Goal: Task Accomplishment & Management: Use online tool/utility

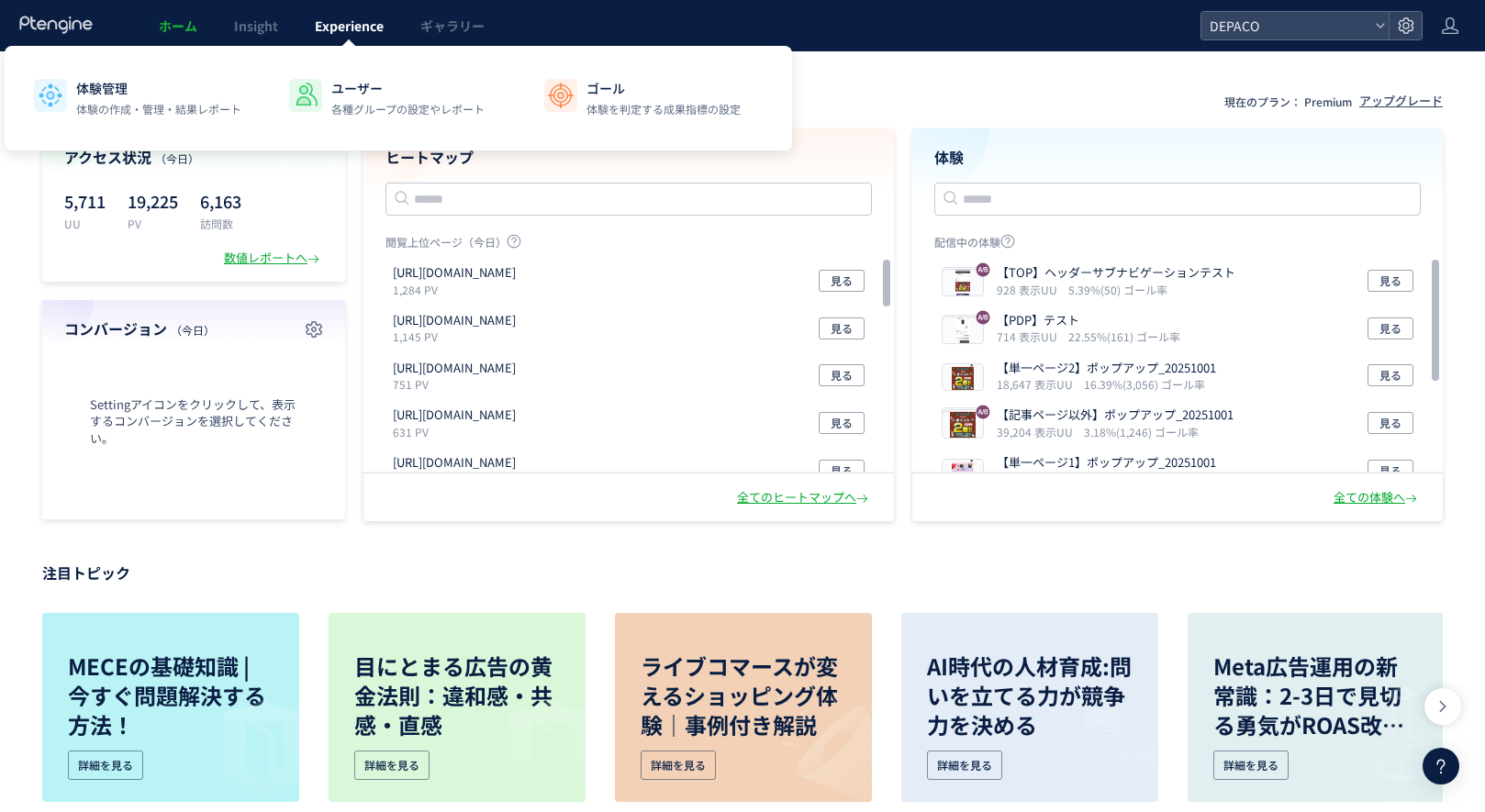
click at [350, 28] on span "Experience" at bounding box center [349, 26] width 68 height 19
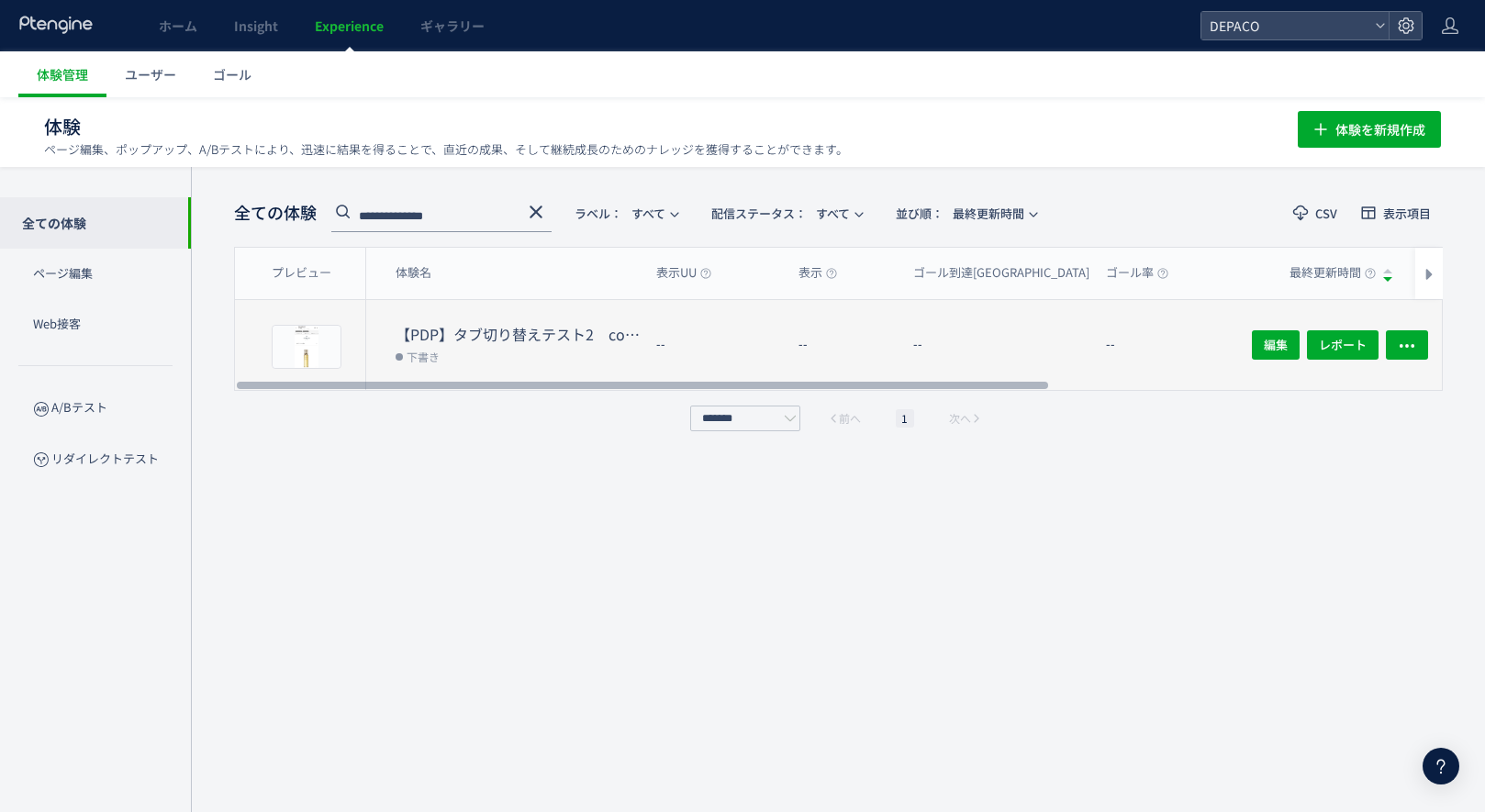
click at [556, 346] on dd "下書き" at bounding box center [518, 355] width 246 height 24
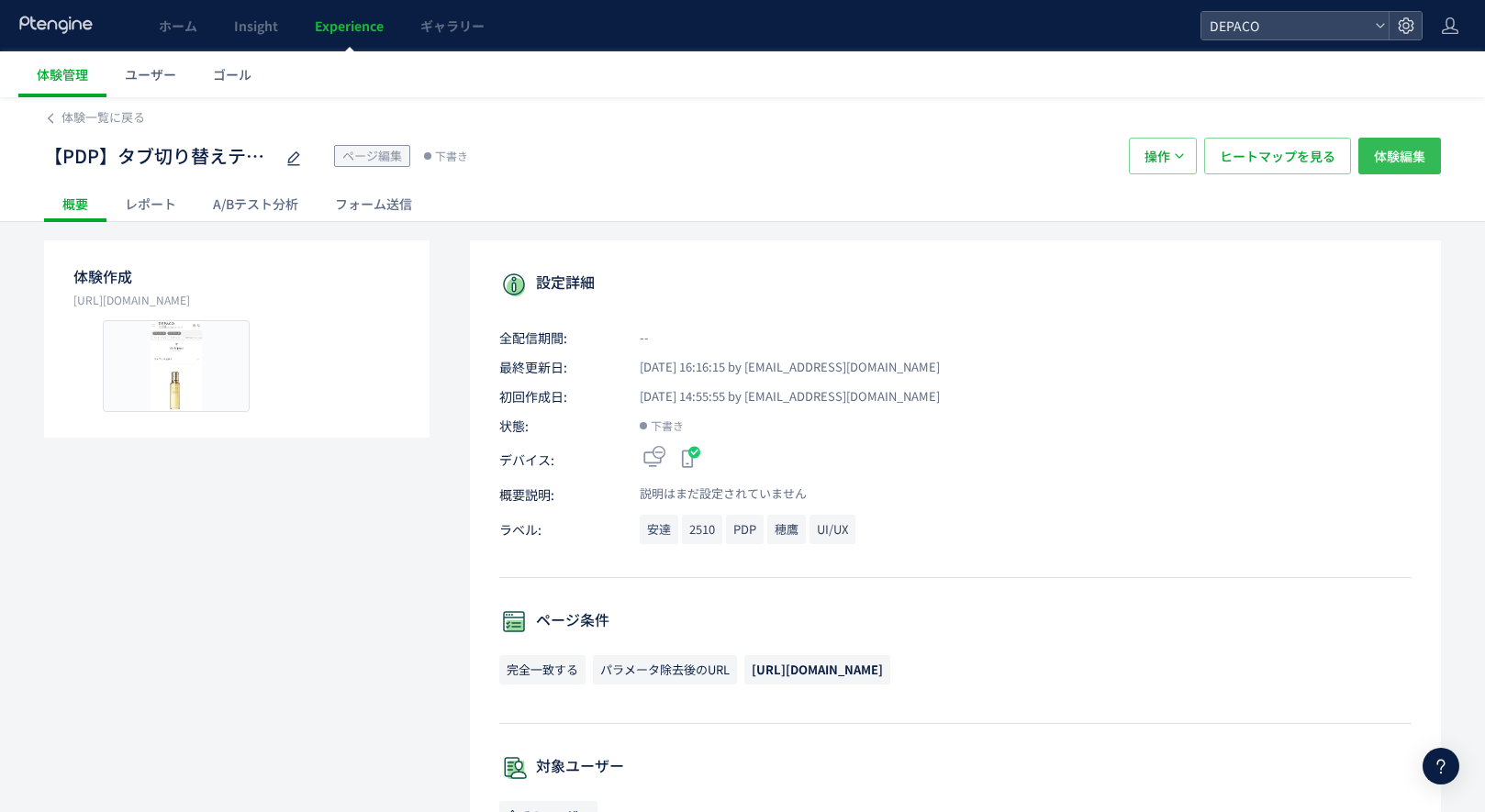
click at [1414, 152] on span "体験編集" at bounding box center [1399, 155] width 52 height 37
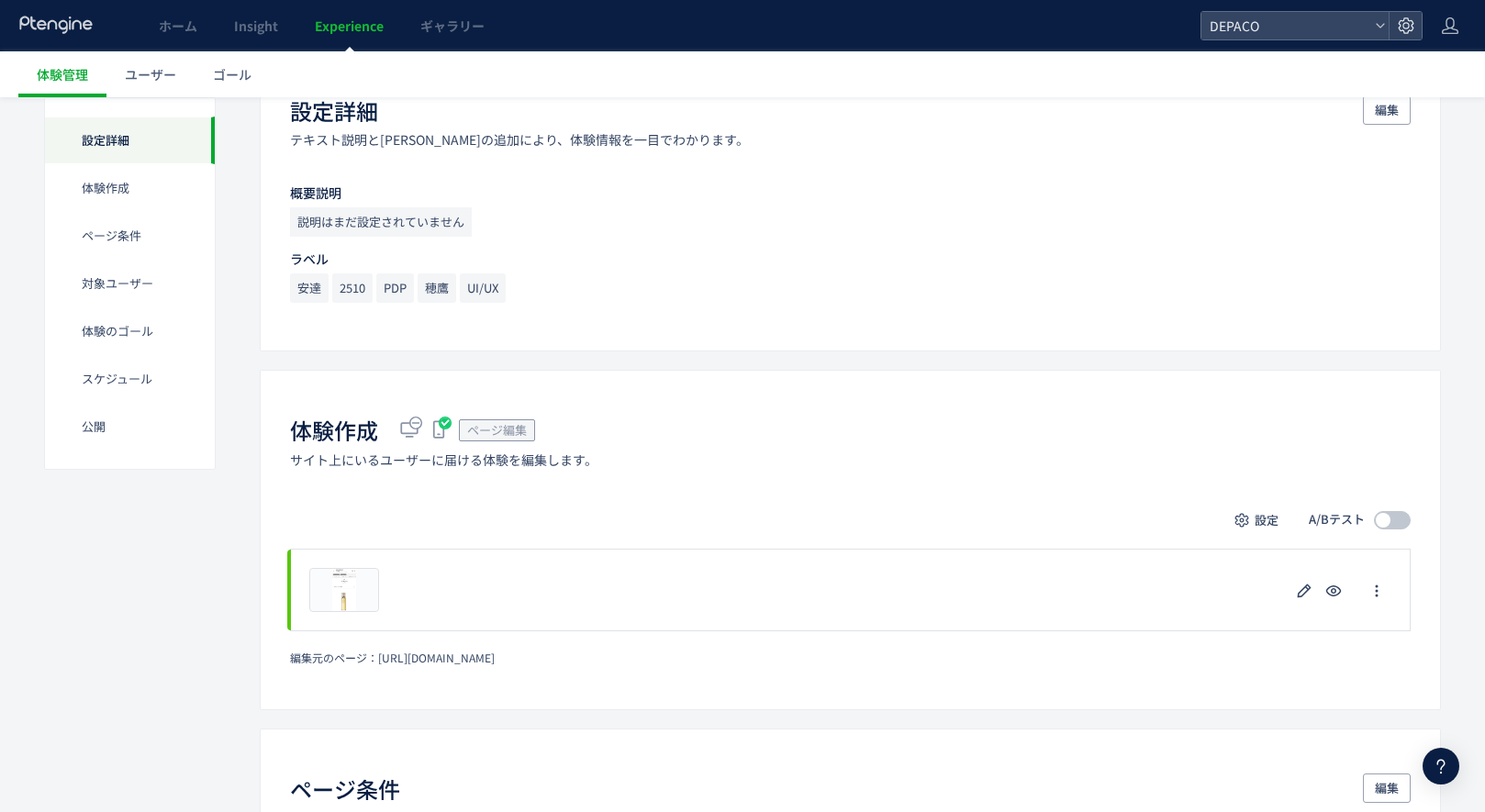
scroll to position [239, 0]
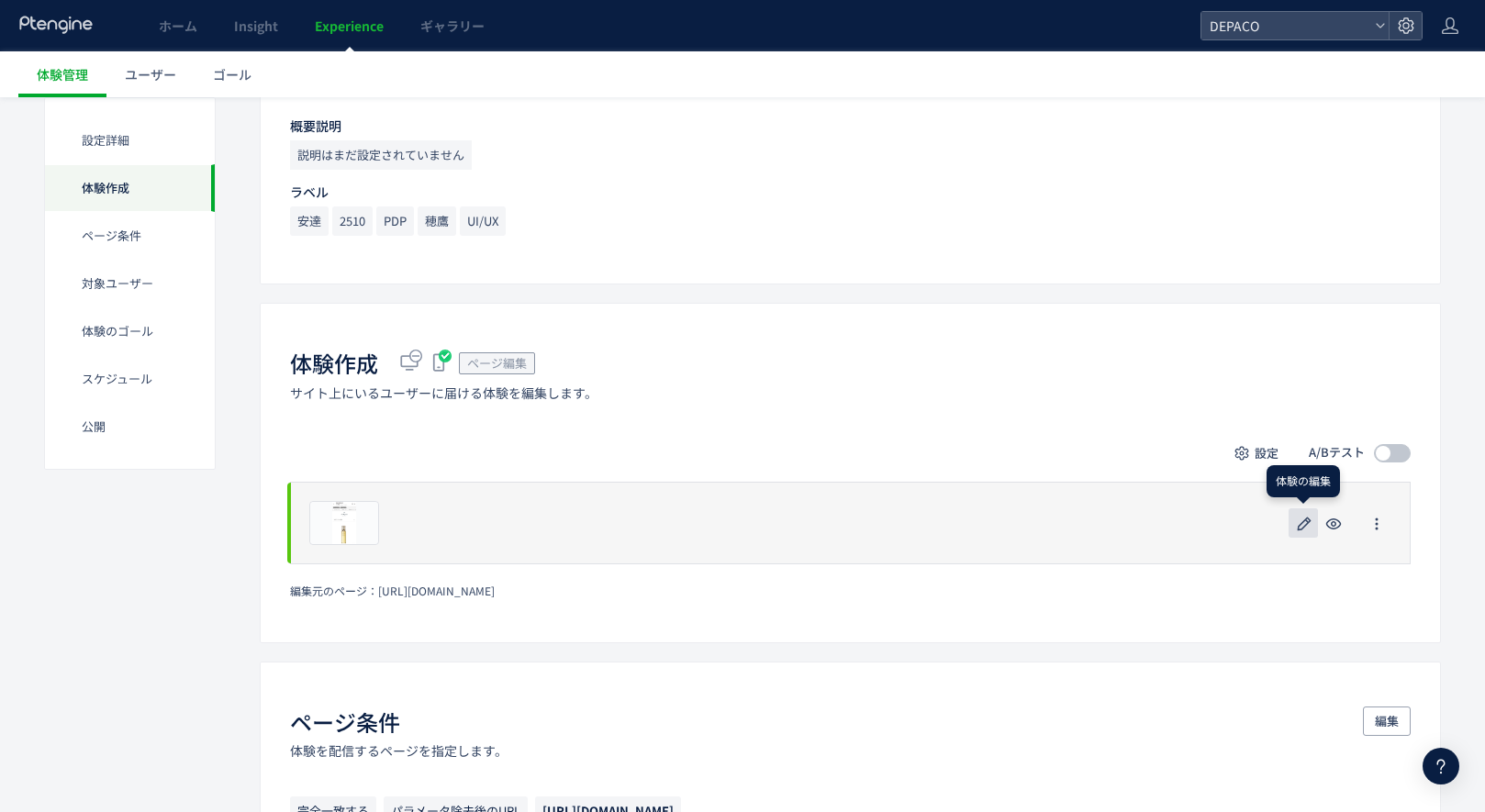
click at [1296, 521] on icon "button" at bounding box center [1304, 524] width 22 height 22
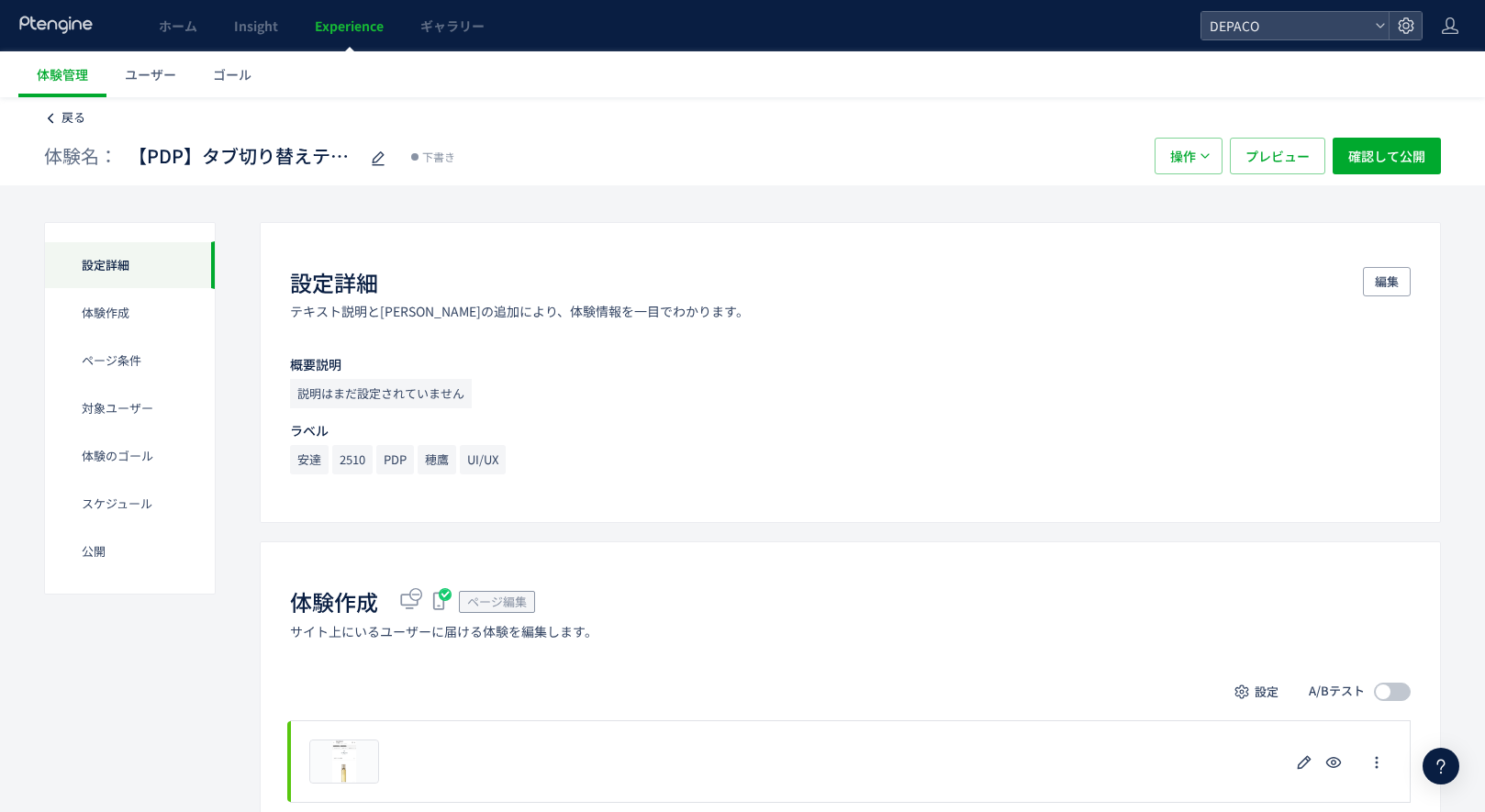
click at [75, 119] on span "戻る" at bounding box center [73, 117] width 24 height 18
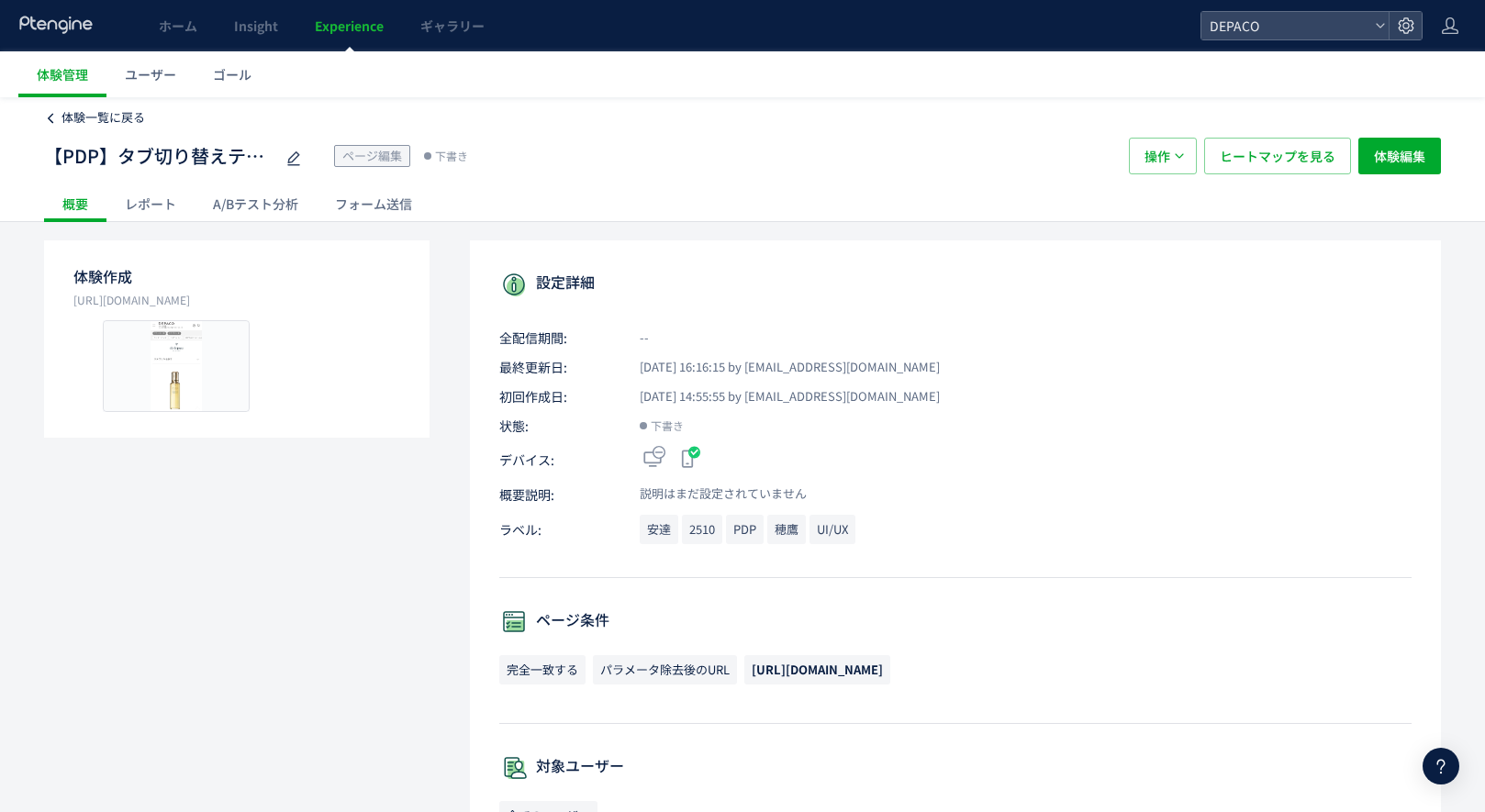
click at [73, 118] on span "体験一覧に戻る" at bounding box center [103, 117] width 83 height 18
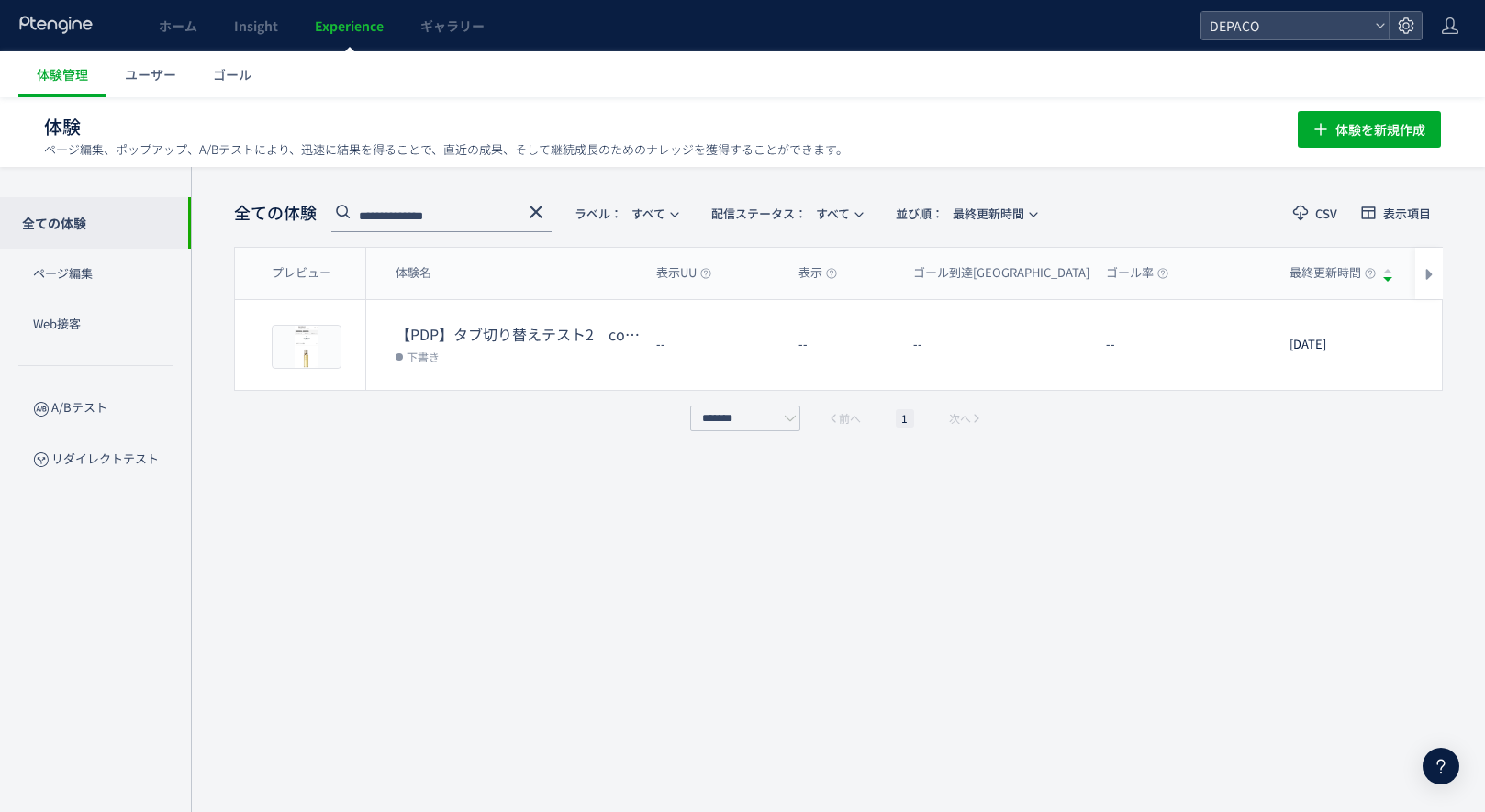
click at [512, 215] on input "**********" at bounding box center [441, 218] width 220 height 30
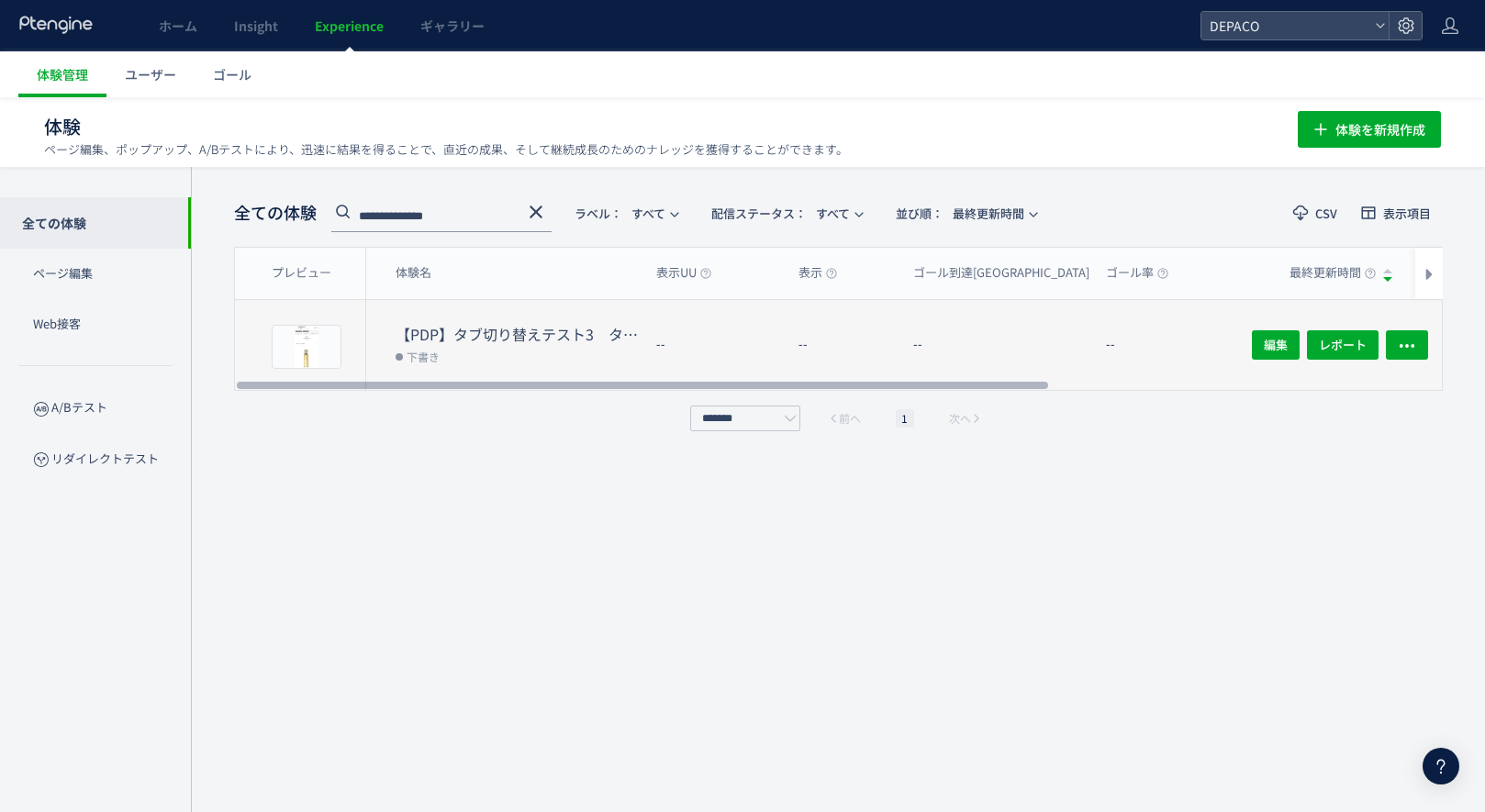
type input "**********"
click at [484, 337] on dt "【PDP】タブ切り替えテスト3　タブを実装" at bounding box center [518, 334] width 246 height 21
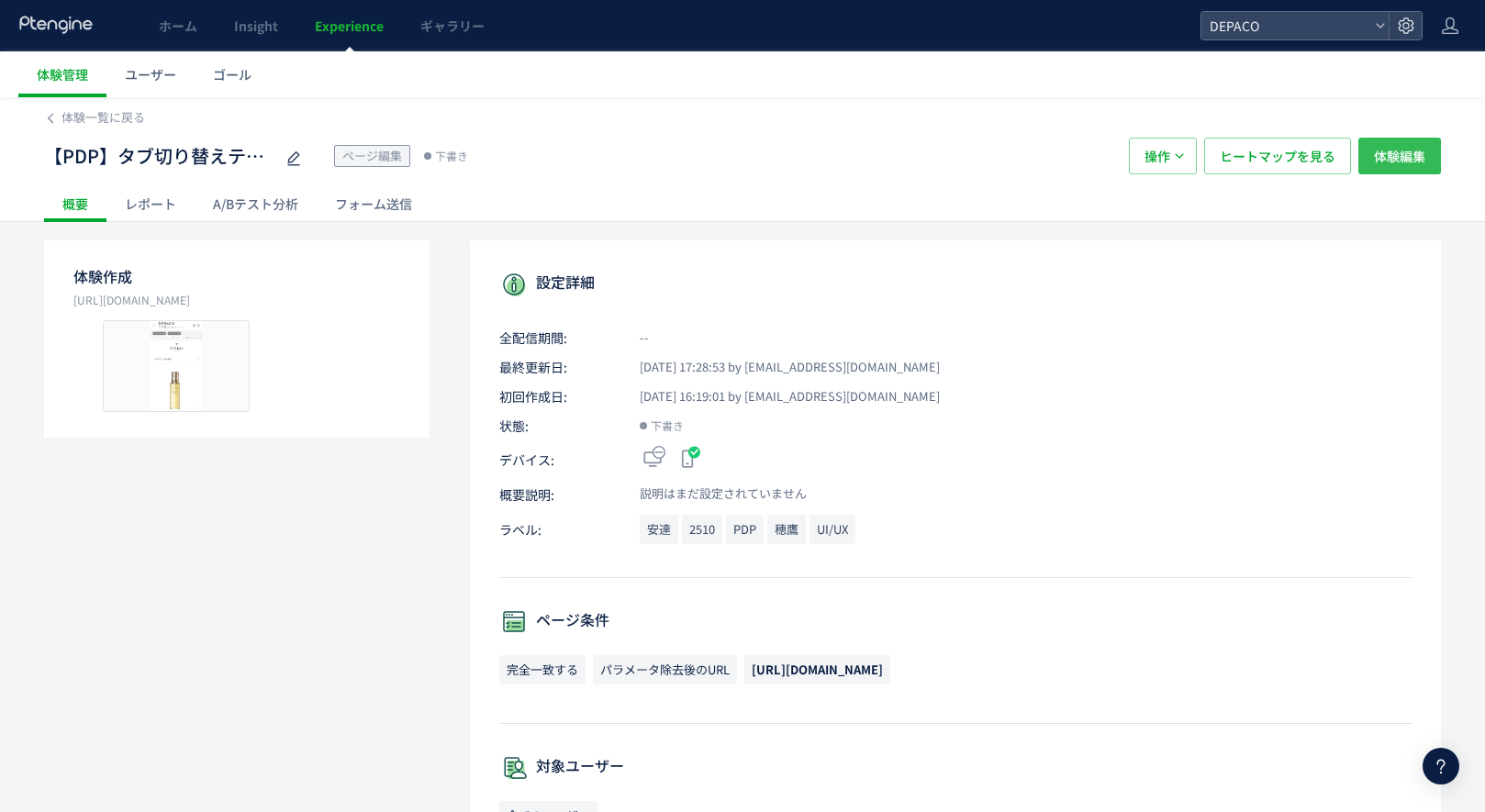
click at [1419, 149] on span "体験編集" at bounding box center [1399, 155] width 52 height 37
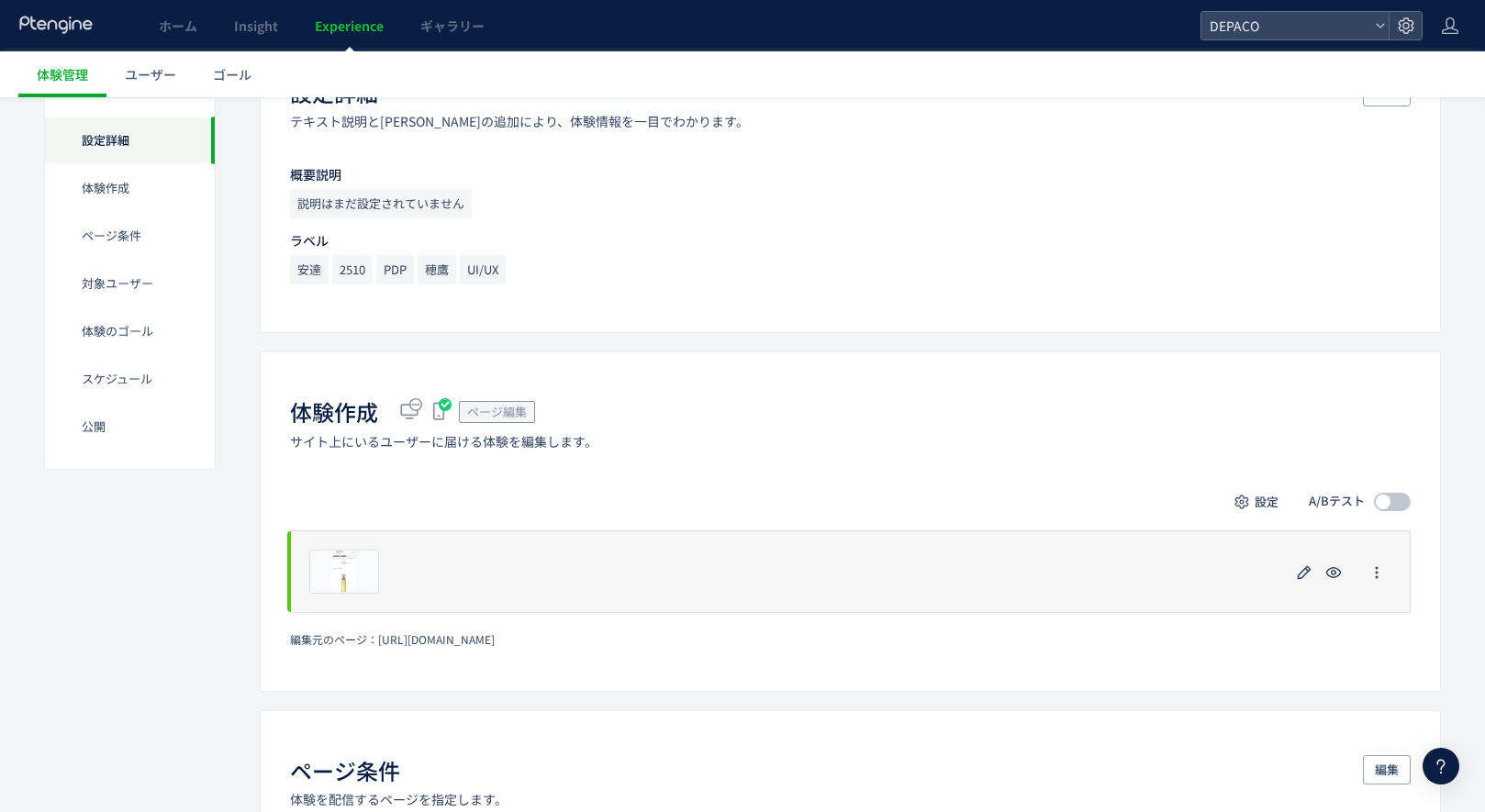
scroll to position [210, 0]
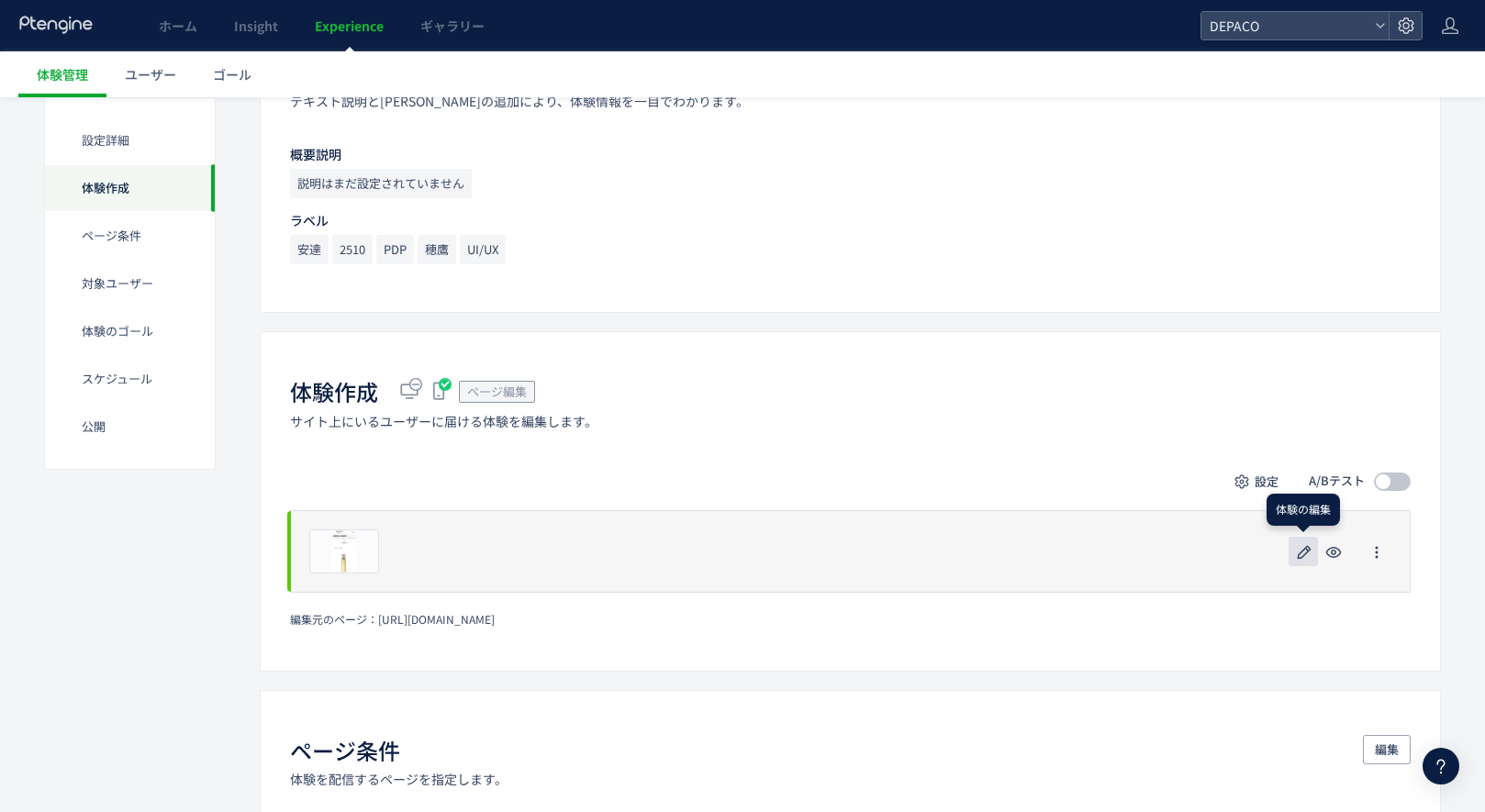
click at [1302, 553] on icon "button" at bounding box center [1304, 552] width 22 height 22
